Goal: Ask a question

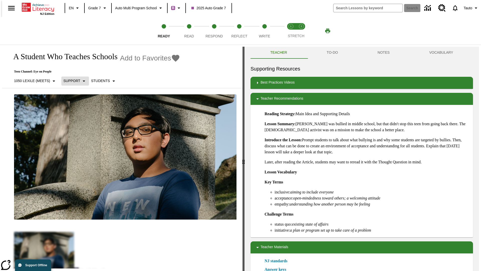
click at [73, 81] on p "Support" at bounding box center [71, 80] width 17 height 5
click at [33, 78] on p "1050 Lexile (Meets)" at bounding box center [32, 80] width 36 height 5
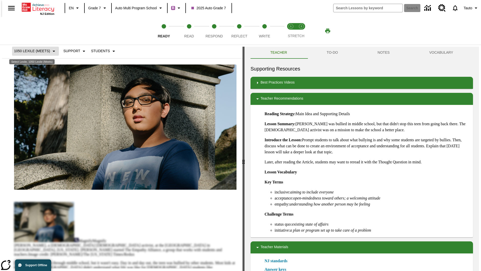
click at [33, 51] on p "1050 Lexile (Meets)" at bounding box center [32, 50] width 36 height 5
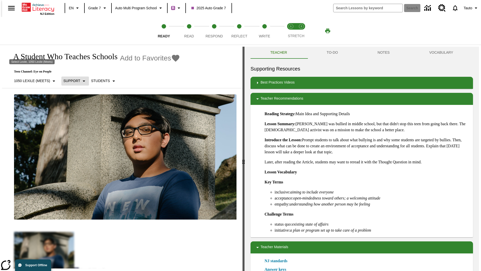
click at [73, 78] on p "Support" at bounding box center [71, 80] width 17 height 5
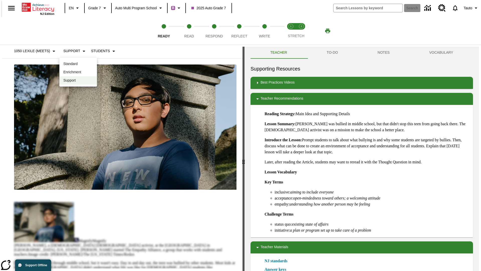
click at [78, 72] on p "Enrichment" at bounding box center [78, 71] width 30 height 5
